Goal: Task Accomplishment & Management: Complete application form

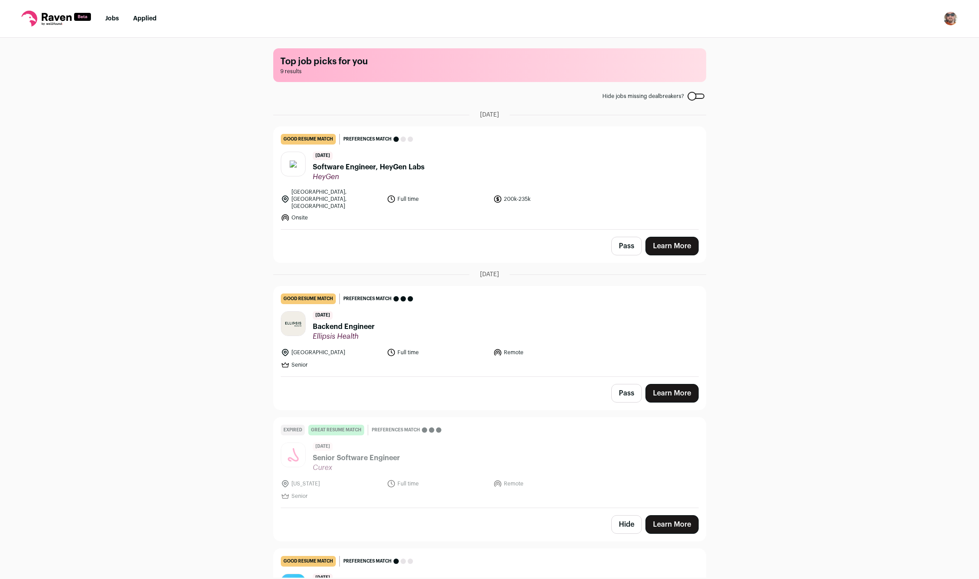
click at [378, 172] on span "Software Engineer, HeyGen Labs" at bounding box center [369, 167] width 112 height 11
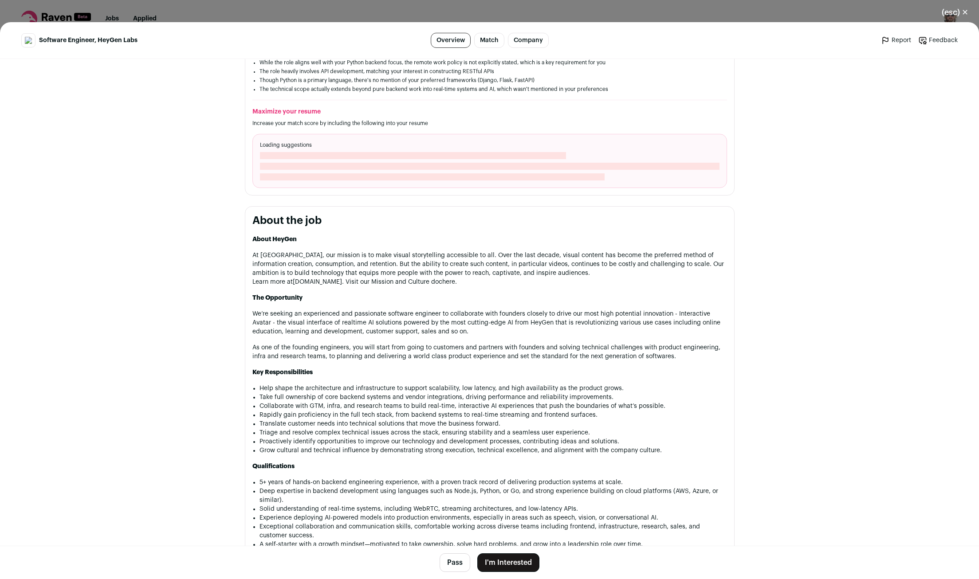
scroll to position [351, 0]
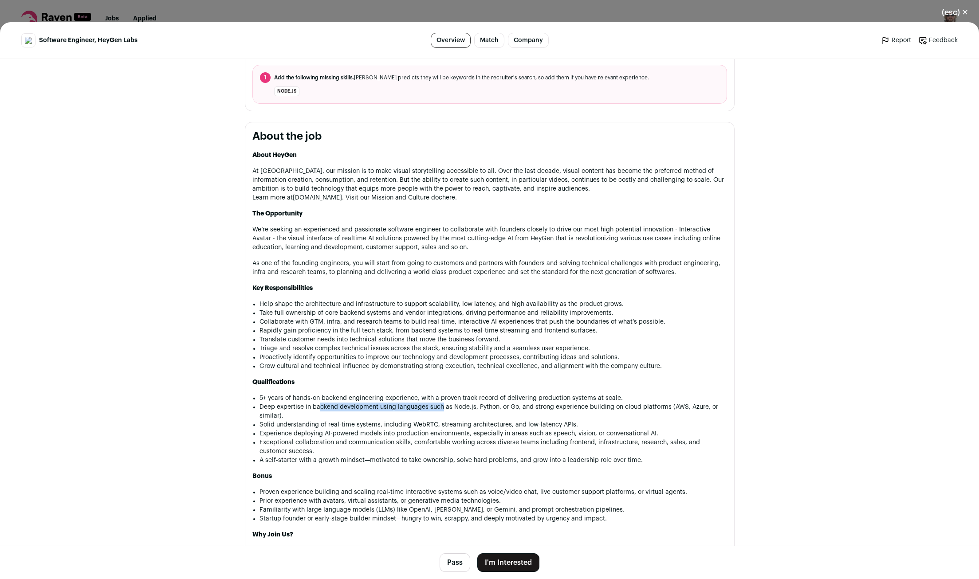
drag, startPoint x: 337, startPoint y: 403, endPoint x: 441, endPoint y: 404, distance: 104.3
click at [441, 404] on li "Deep expertise in backend development using languages such as Node.js, Python, …" at bounding box center [494, 412] width 468 height 18
drag, startPoint x: 468, startPoint y: 401, endPoint x: 547, endPoint y: 398, distance: 79.1
click at [547, 403] on li "Deep expertise in backend development using languages such as Node.js, Python, …" at bounding box center [494, 412] width 468 height 18
drag, startPoint x: 603, startPoint y: 397, endPoint x: 628, endPoint y: 399, distance: 24.5
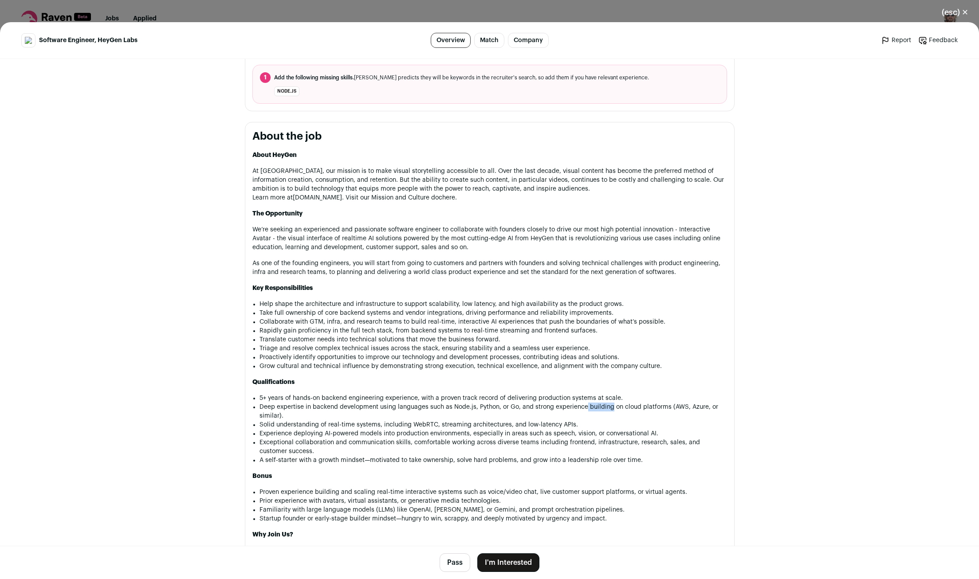
click at [614, 403] on li "Deep expertise in backend development using languages such as Node.js, Python, …" at bounding box center [494, 412] width 468 height 18
drag, startPoint x: 272, startPoint y: 420, endPoint x: 445, endPoint y: 417, distance: 172.6
click at [413, 421] on li "Solid understanding of real-time systems, including WebRTC, streaming architect…" at bounding box center [494, 425] width 468 height 9
drag, startPoint x: 423, startPoint y: 423, endPoint x: 474, endPoint y: 413, distance: 52.5
click at [473, 413] on ul "5+ years of hands-on backend engineering experience, with a proven track record…" at bounding box center [494, 429] width 468 height 71
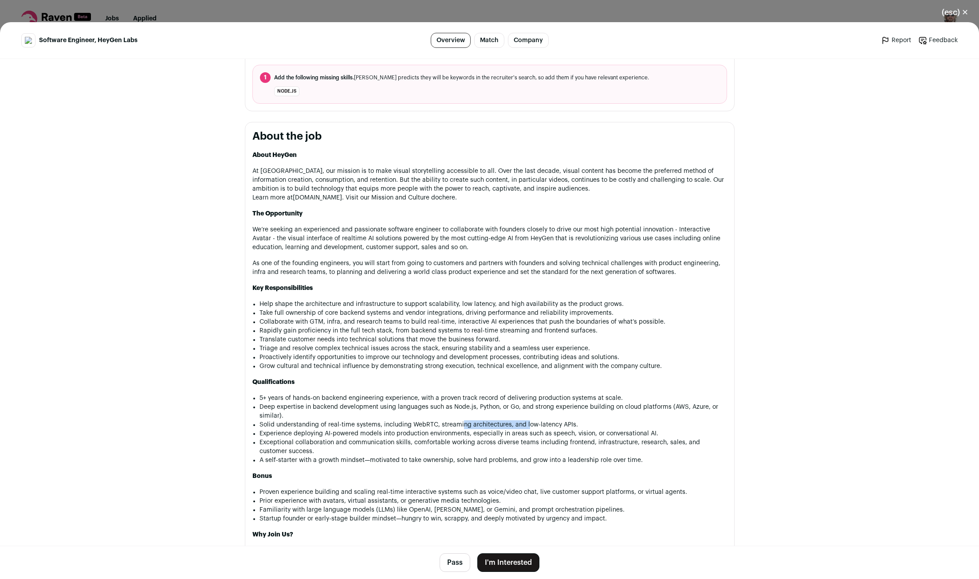
drag, startPoint x: 461, startPoint y: 420, endPoint x: 551, endPoint y: 424, distance: 90.2
click at [533, 421] on li "Solid understanding of real-time systems, including WebRTC, streaming architect…" at bounding box center [494, 425] width 468 height 9
drag, startPoint x: 275, startPoint y: 431, endPoint x: 361, endPoint y: 440, distance: 86.6
click at [340, 434] on ul "5+ years of hands-on backend engineering experience, with a proven track record…" at bounding box center [494, 429] width 468 height 71
click at [355, 445] on li "Exceptional collaboration and communication skills, comfortable working across …" at bounding box center [494, 447] width 468 height 18
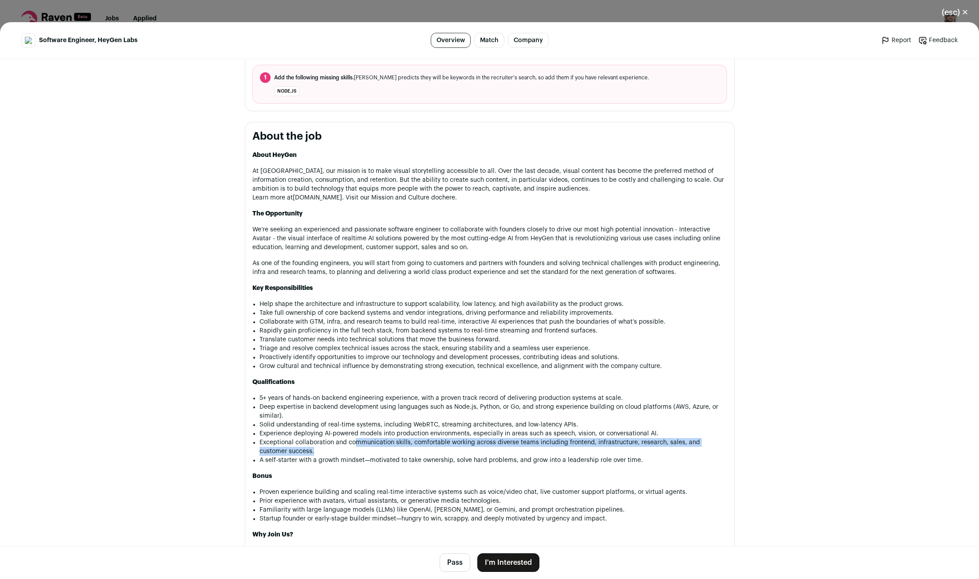
drag, startPoint x: 357, startPoint y: 441, endPoint x: 538, endPoint y: 446, distance: 181.1
click at [527, 444] on li "Exceptional collaboration and communication skills, comfortable working across …" at bounding box center [494, 447] width 468 height 18
drag, startPoint x: 313, startPoint y: 461, endPoint x: 386, endPoint y: 465, distance: 72.9
click at [380, 465] on div "About HeyGen At HeyGen, our mission is to make visual storytelling accessible t…" at bounding box center [489, 424] width 475 height 547
drag, startPoint x: 462, startPoint y: 463, endPoint x: 528, endPoint y: 465, distance: 66.1
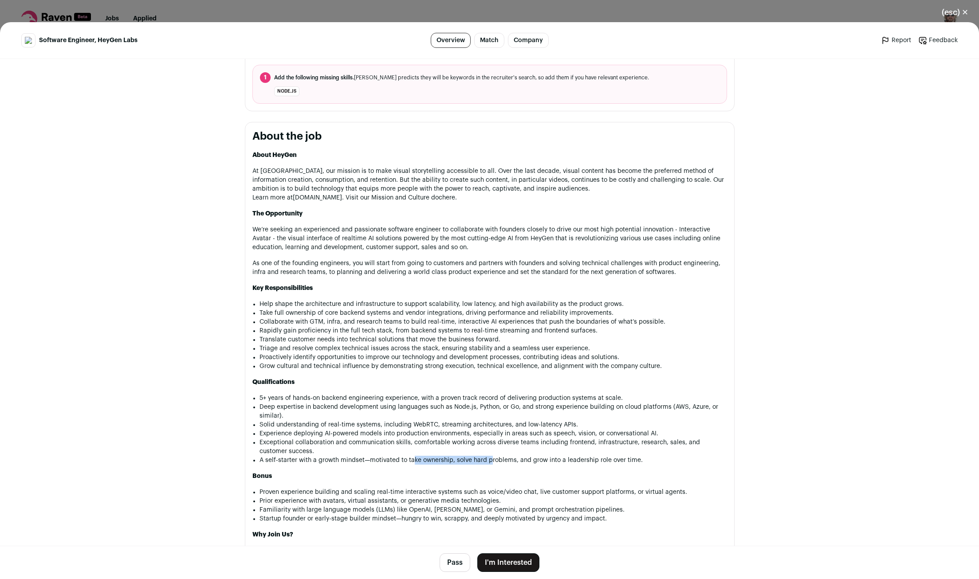
click at [501, 463] on div "About HeyGen At HeyGen, our mission is to make visual storytelling accessible t…" at bounding box center [489, 424] width 475 height 547
click at [524, 564] on button "I'm Interested" at bounding box center [508, 563] width 62 height 19
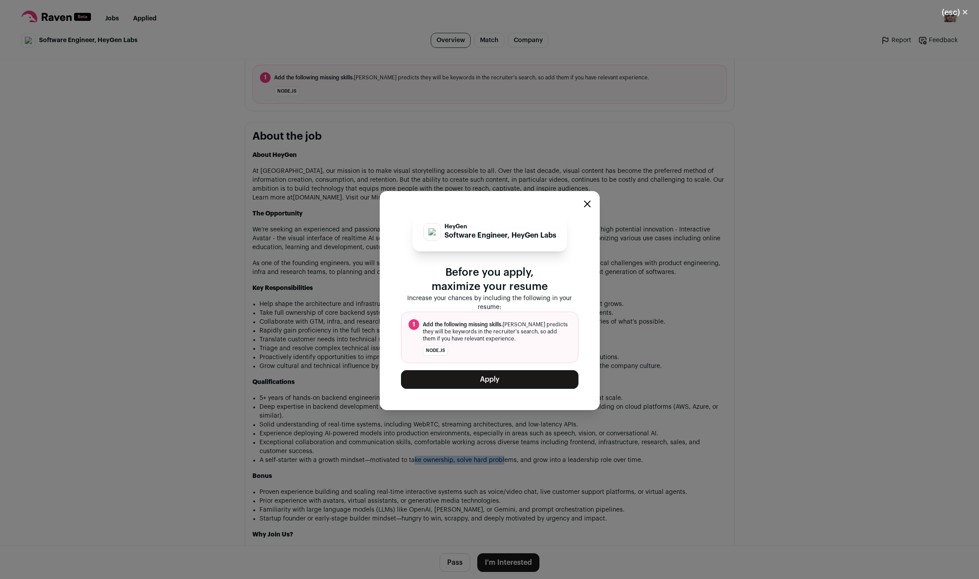
click at [468, 382] on button "Apply" at bounding box center [489, 379] width 177 height 19
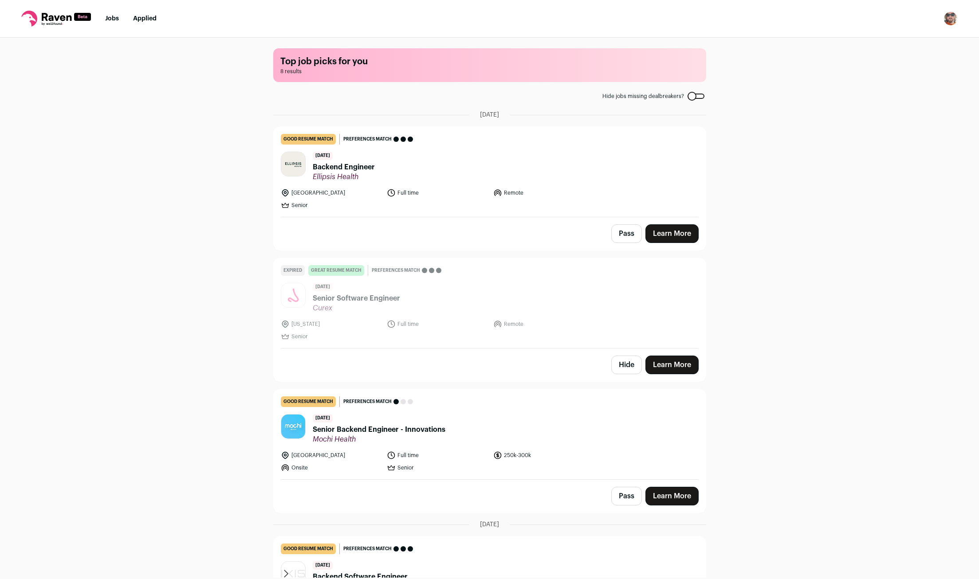
click at [743, 213] on div "Top job picks for you 8 results Hide jobs missing dealbreakers? September 15th,…" at bounding box center [489, 308] width 979 height 540
click at [689, 238] on link "Learn More" at bounding box center [672, 234] width 53 height 19
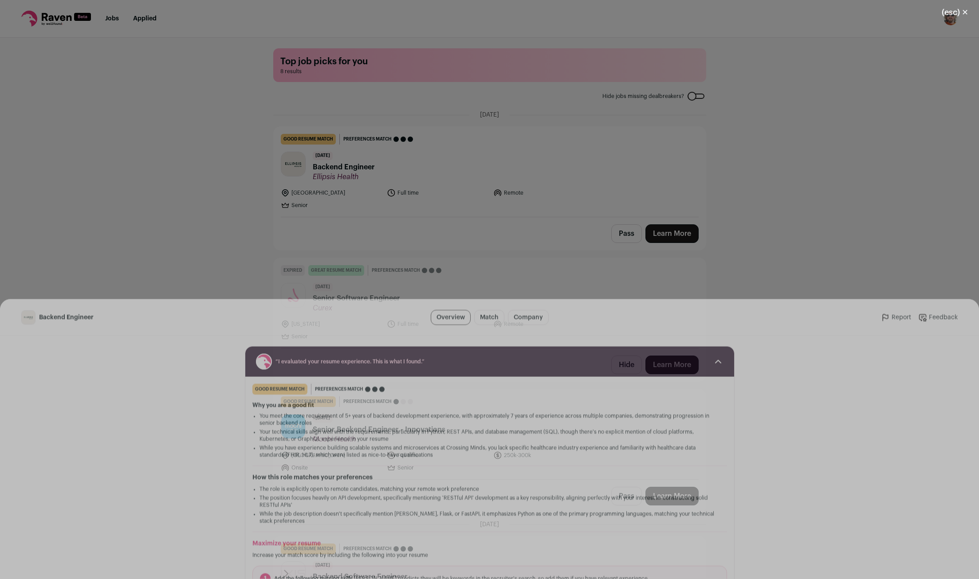
scroll to position [0, 0]
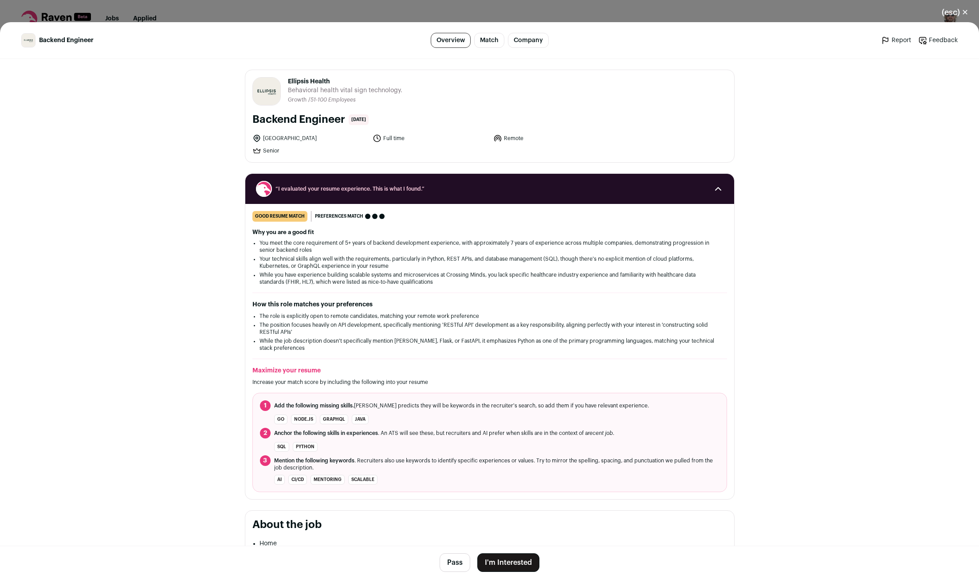
click at [527, 560] on button "I'm Interested" at bounding box center [508, 563] width 62 height 19
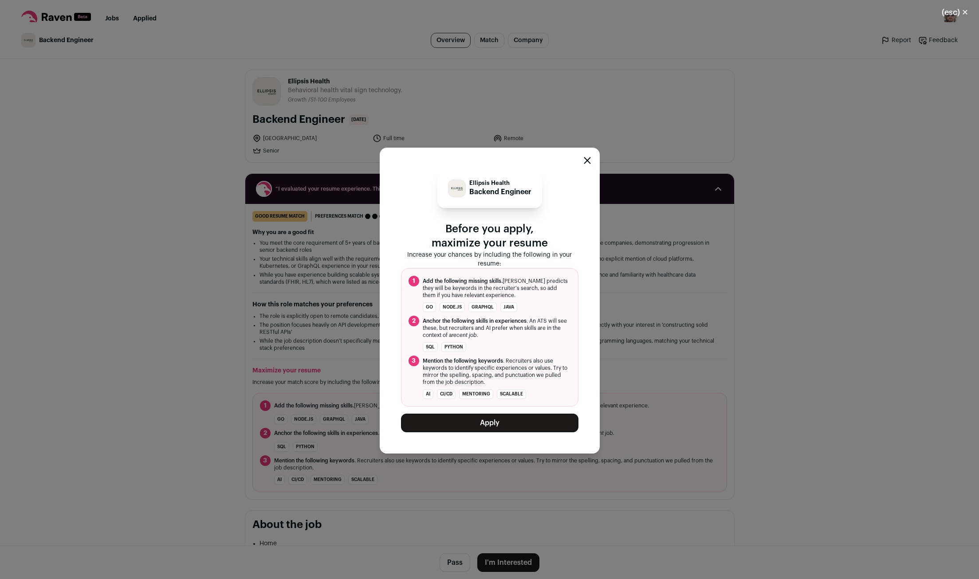
click at [465, 422] on button "Apply" at bounding box center [489, 423] width 177 height 19
